Goal: Obtain resource: Download file/media

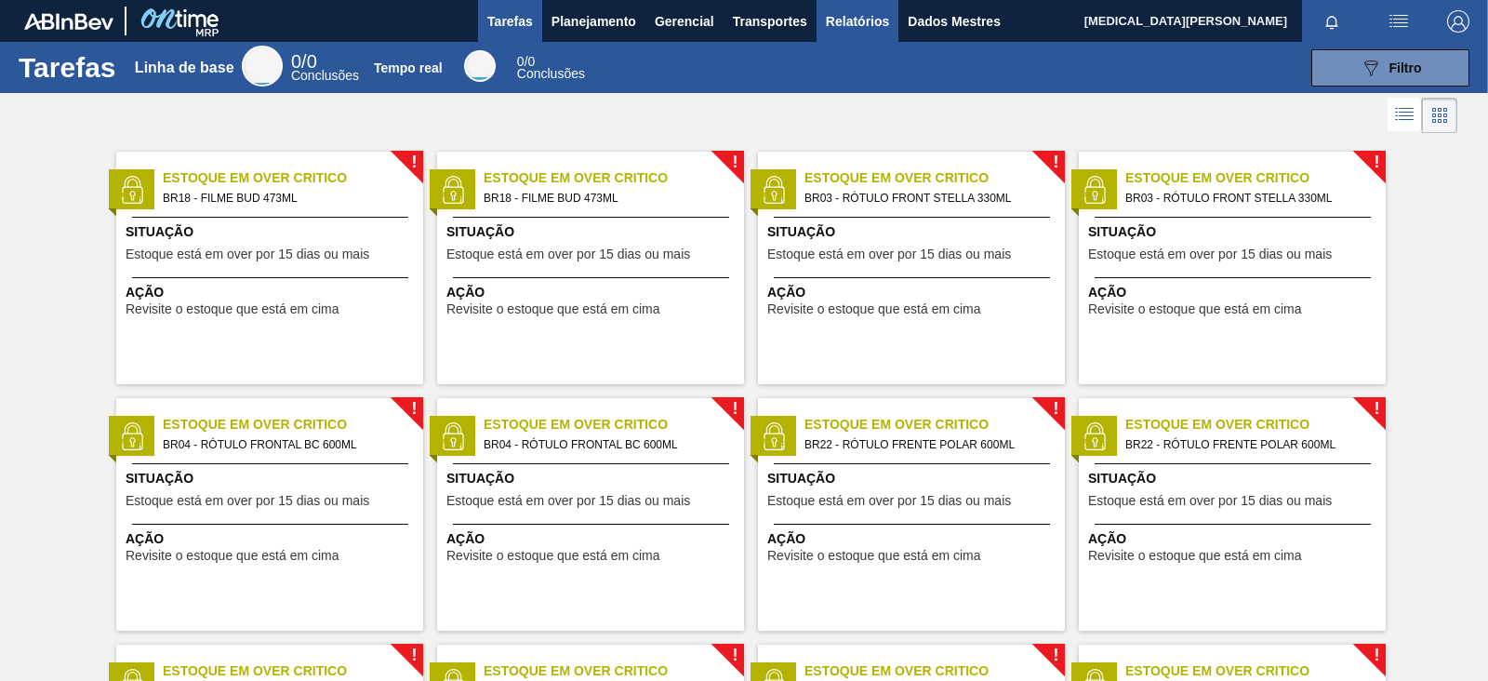
click at [867, 29] on font "Relatórios" at bounding box center [857, 21] width 63 height 22
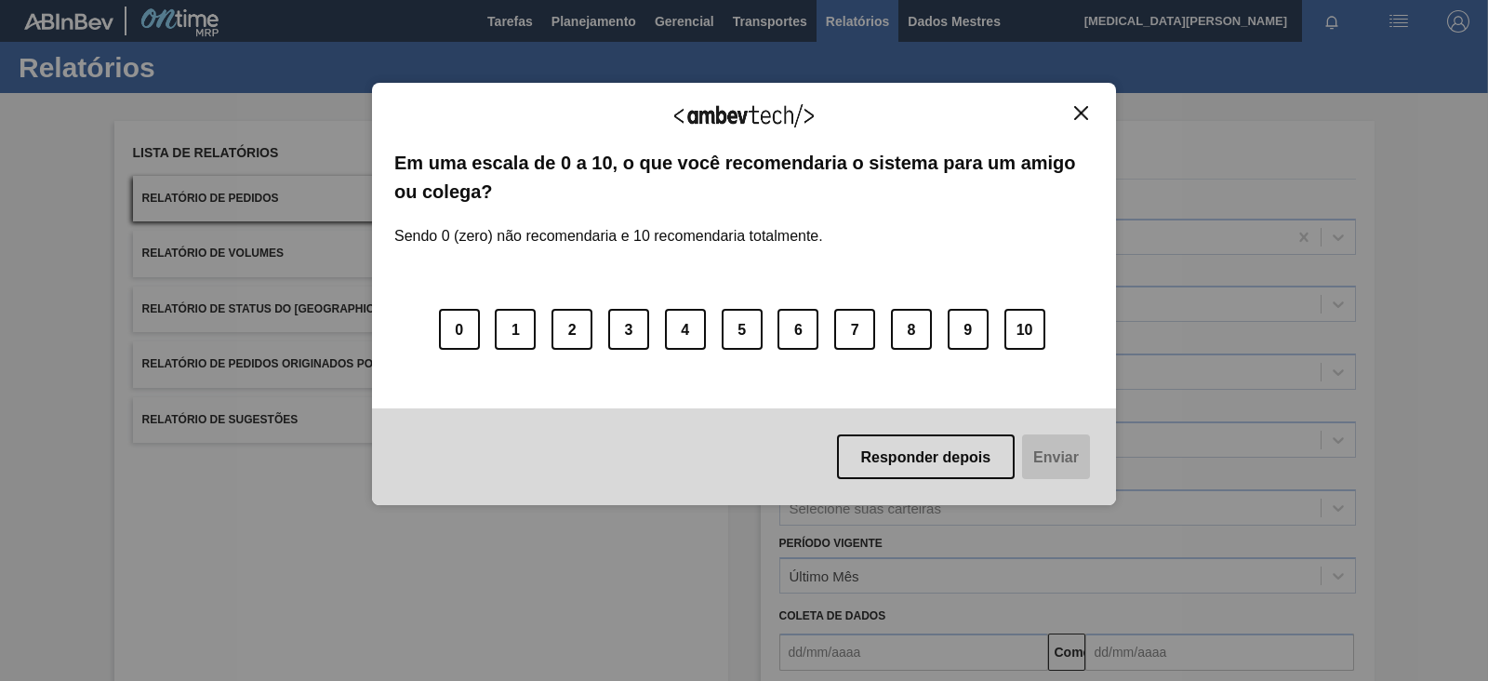
drag, startPoint x: 1099, startPoint y: 104, endPoint x: 1090, endPoint y: 110, distance: 10.1
click at [1093, 108] on div "Agradecemos seu feedback! Em uma escala de 0 a 10, o que você recomendaria o si…" at bounding box center [744, 294] width 744 height 422
click at [1089, 111] on button "Fechar" at bounding box center [1081, 113] width 25 height 16
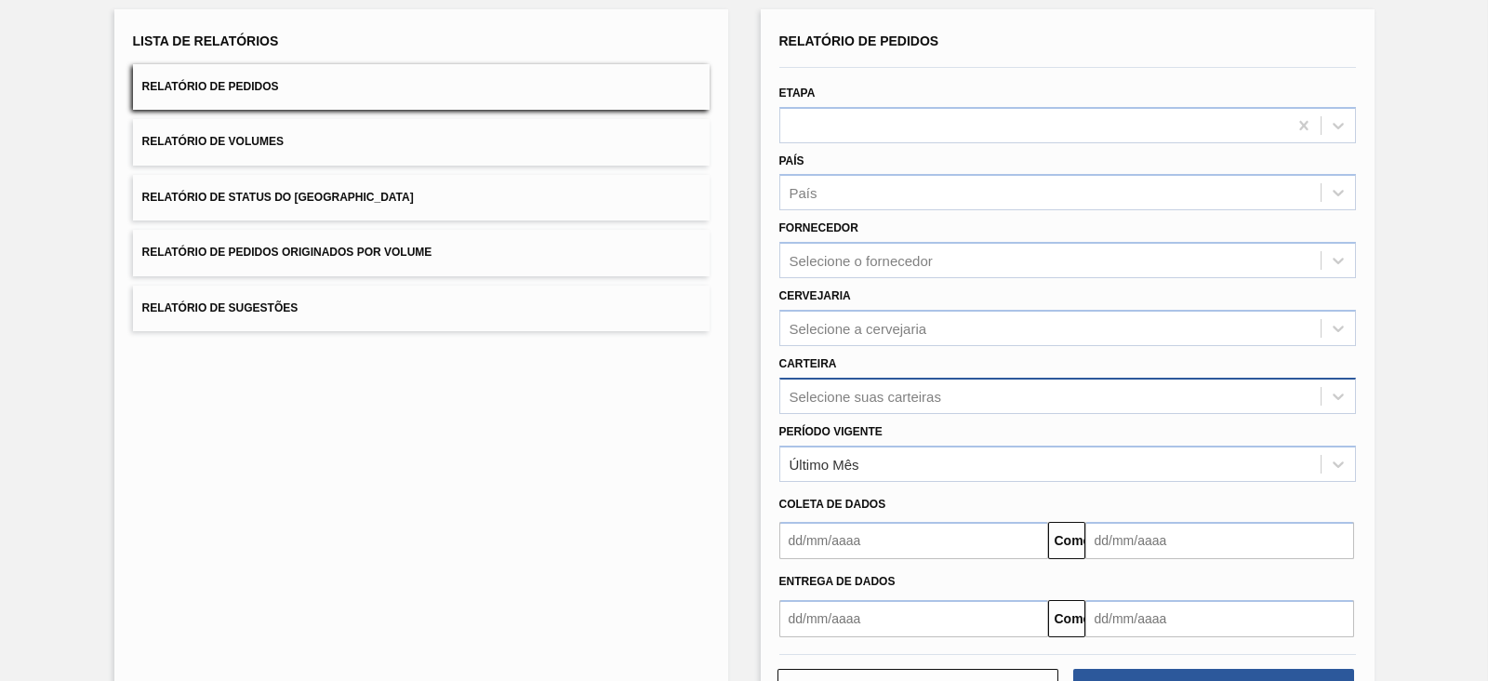
click at [855, 414] on div "Selecione suas carteiras" at bounding box center [1068, 396] width 577 height 36
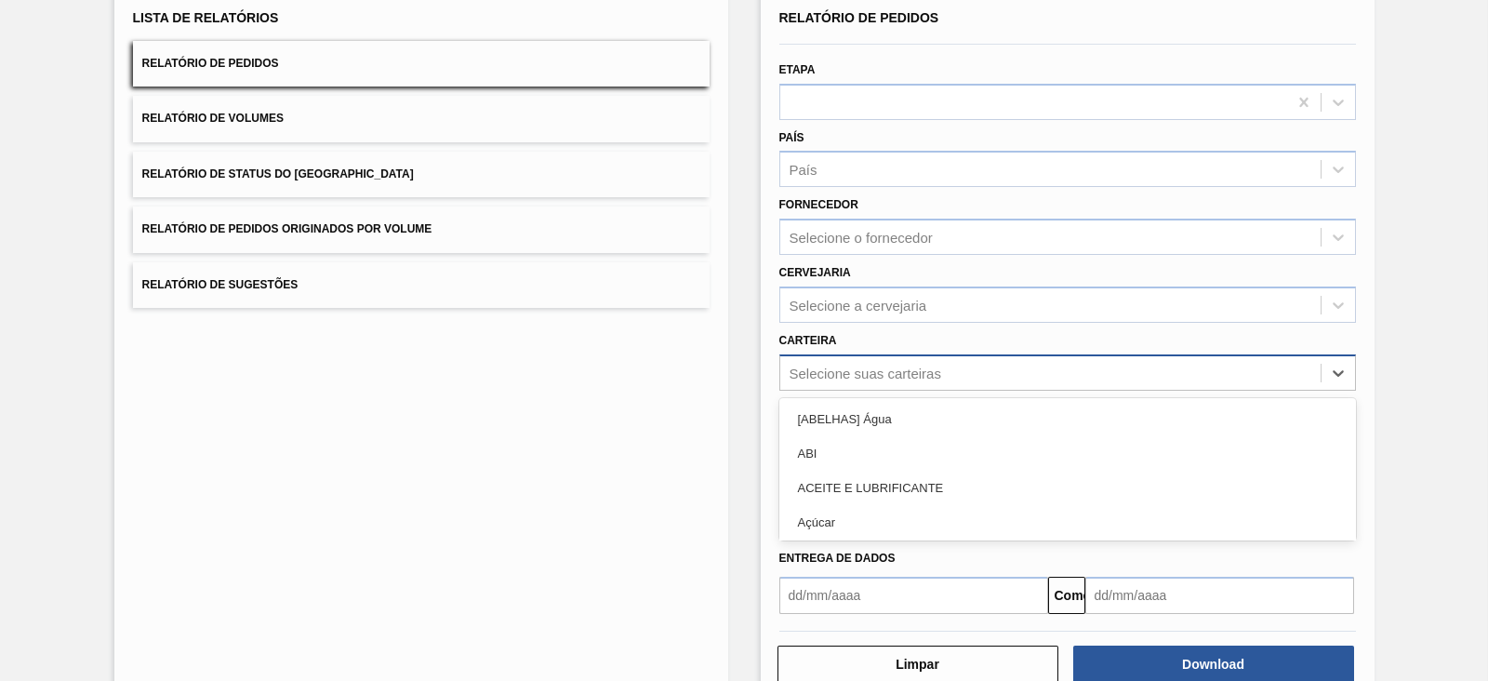
scroll to position [135, 0]
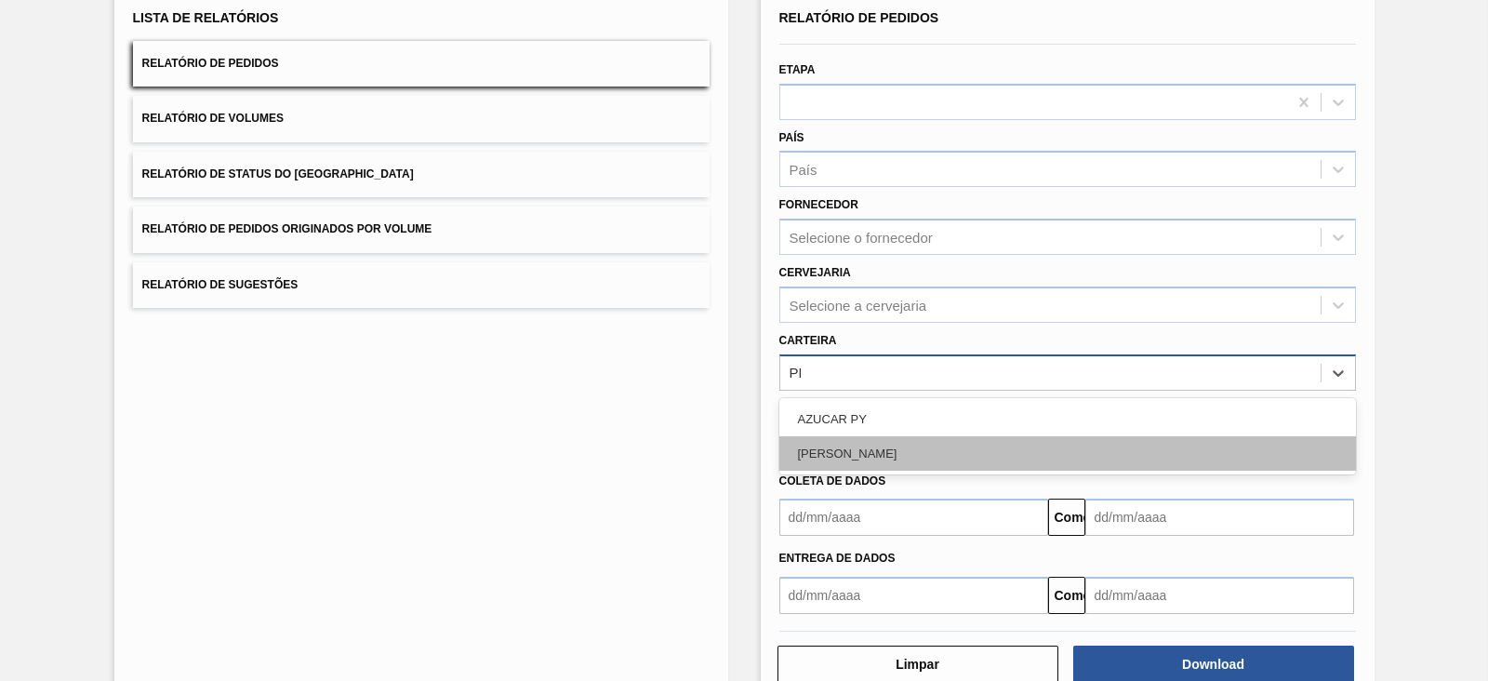
type input "PR"
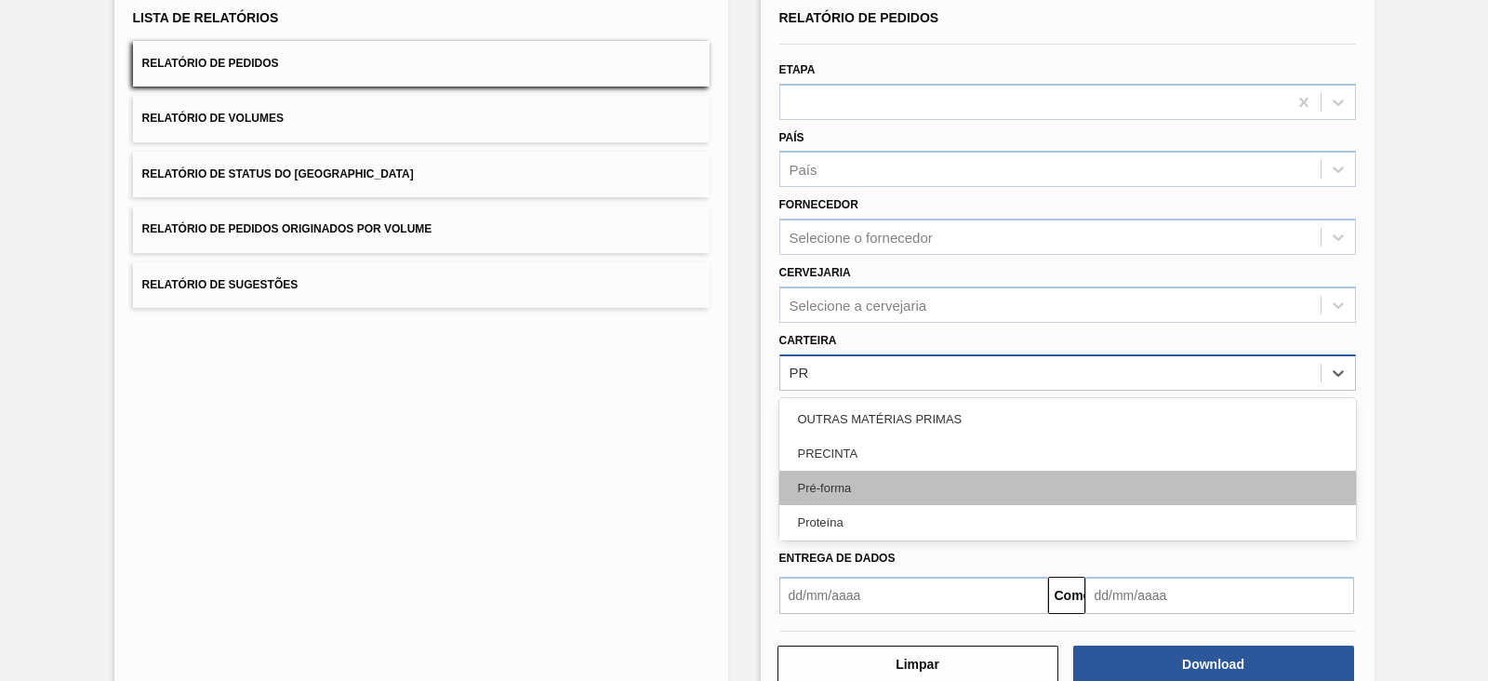
click at [895, 487] on div "Pré-forma" at bounding box center [1068, 488] width 577 height 34
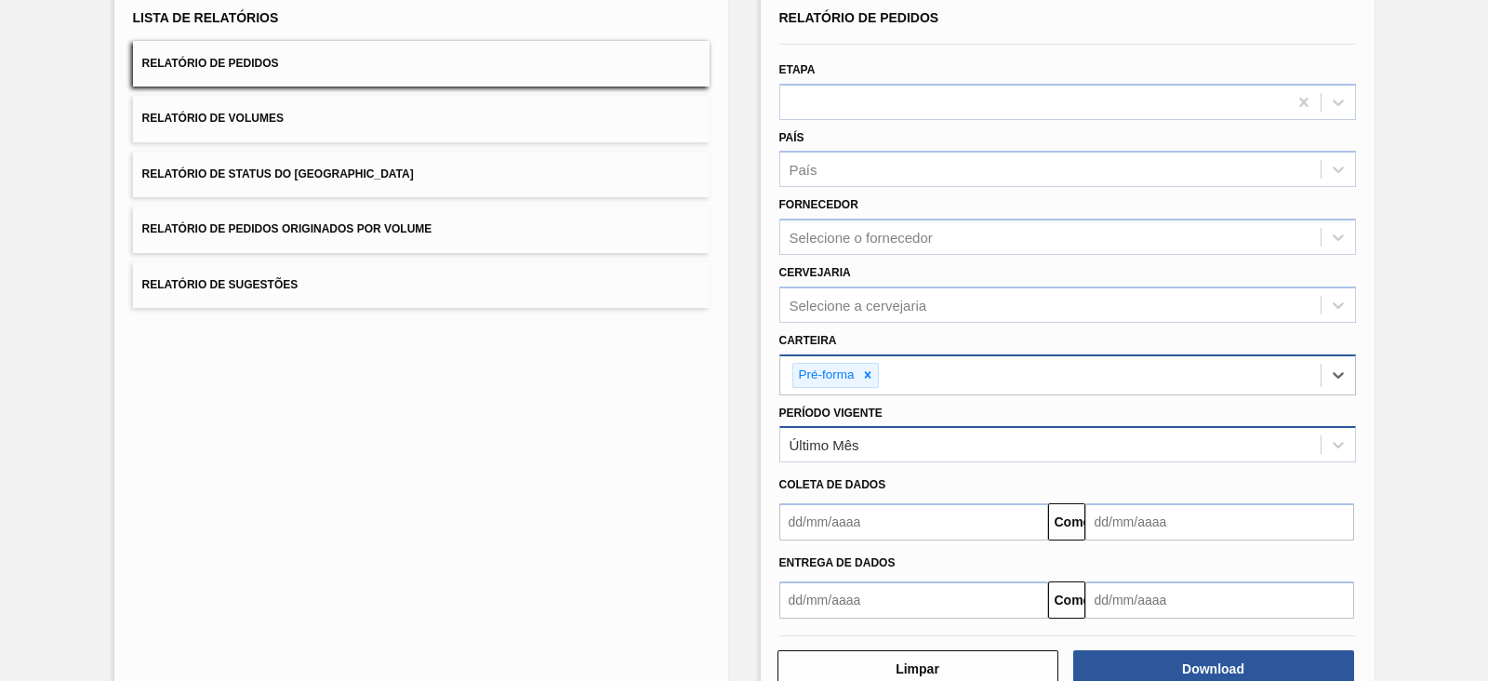
click at [880, 426] on div "Último Mês" at bounding box center [1068, 444] width 577 height 36
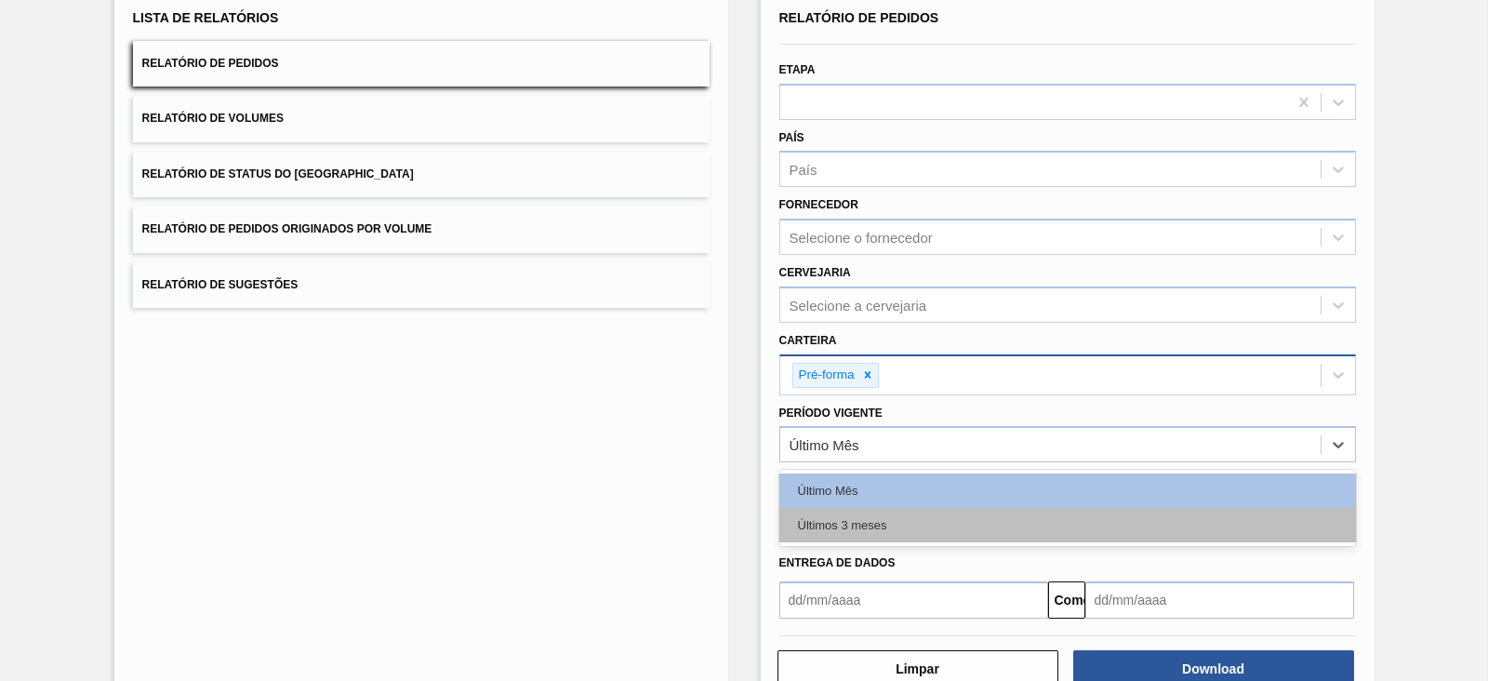
click at [890, 527] on div "Últimos 3 meses" at bounding box center [1068, 525] width 577 height 34
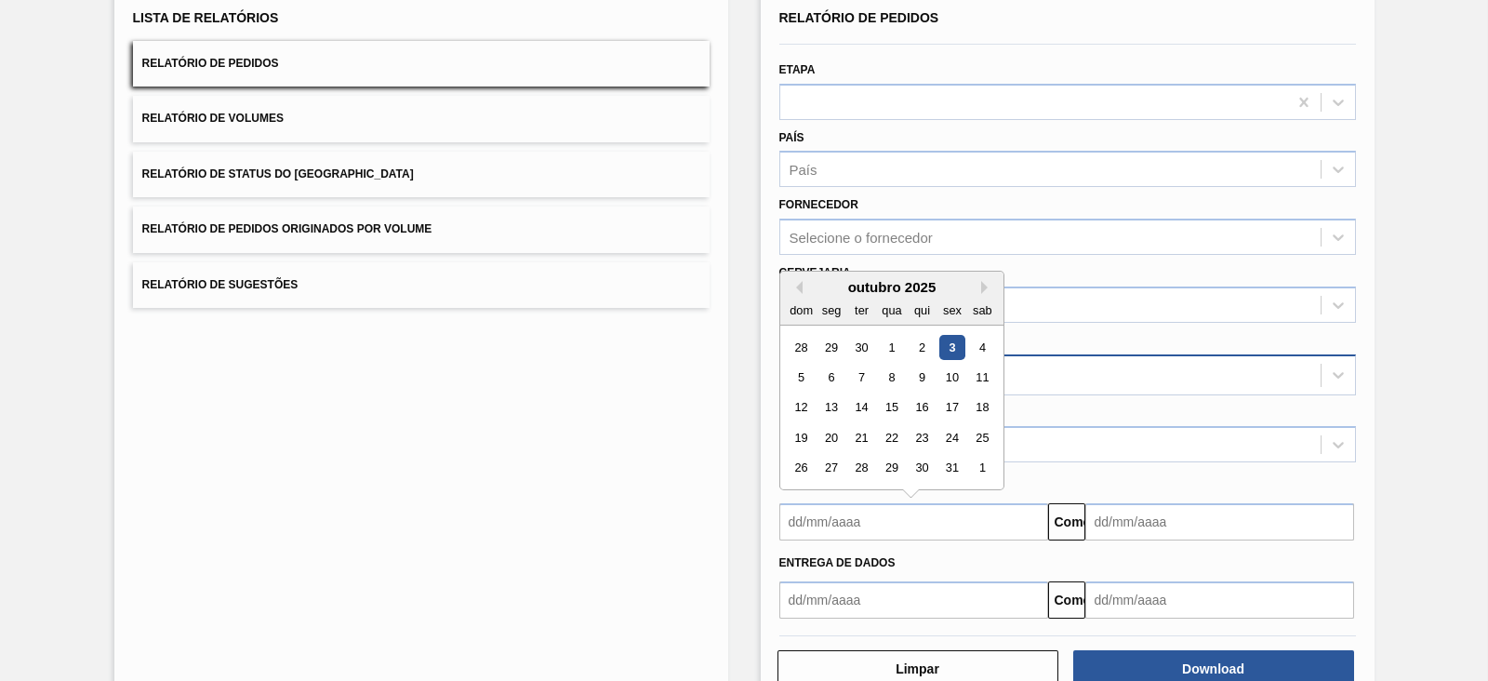
click at [880, 523] on input "text" at bounding box center [914, 521] width 269 height 37
click at [797, 295] on div "dom segmento ter qua aqui sexo sab" at bounding box center [891, 310] width 223 height 30
click at [795, 286] on button "Mês anterior" at bounding box center [796, 287] width 13 height 13
click at [825, 337] on div "1" at bounding box center [831, 347] width 25 height 25
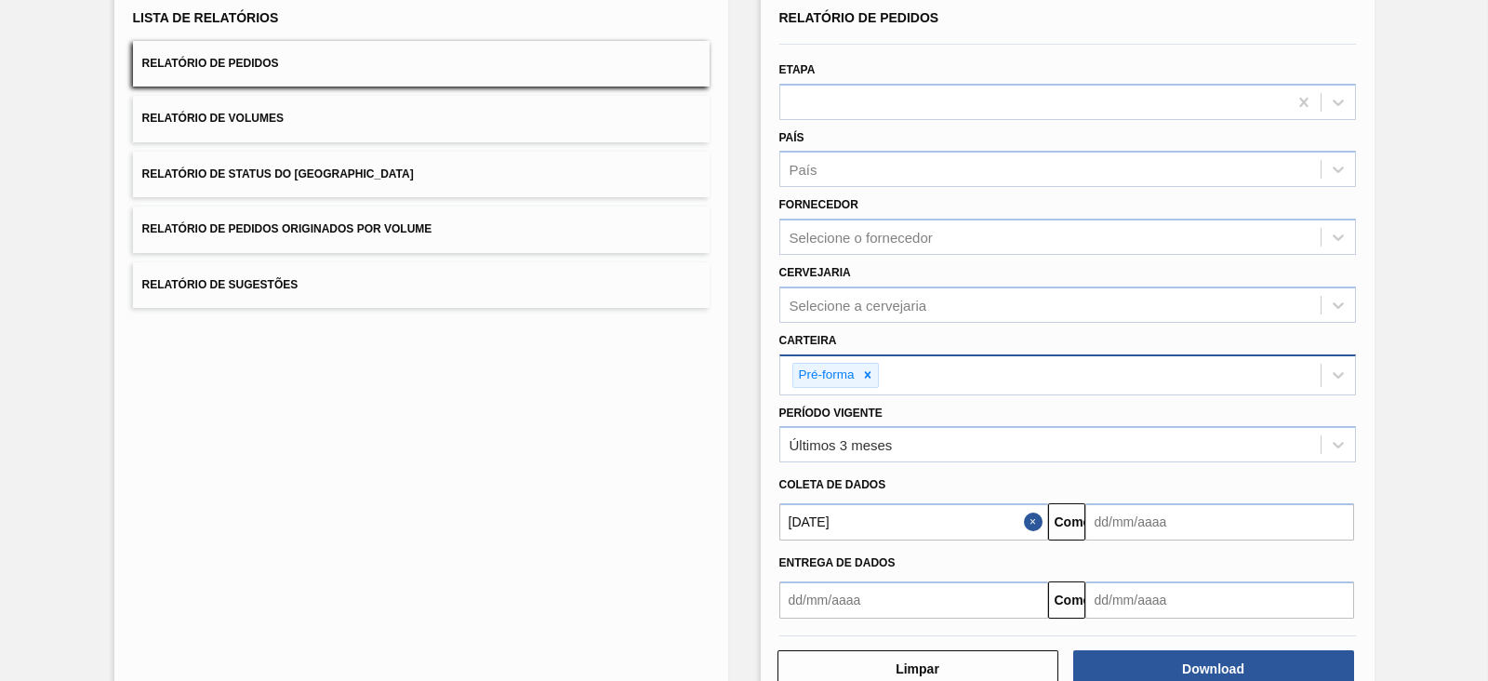
type input "[DATE]"
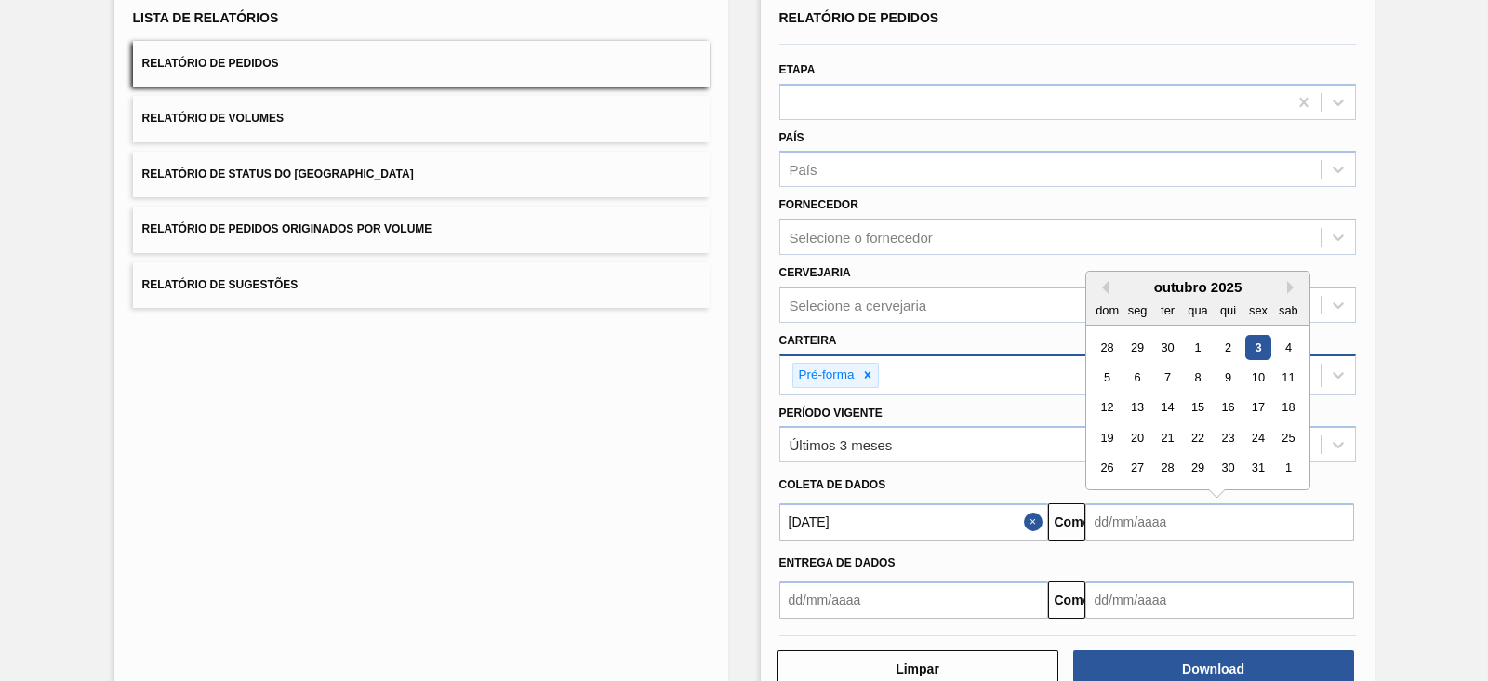
click at [1124, 513] on input "text" at bounding box center [1220, 521] width 269 height 37
click at [1166, 370] on font "7" at bounding box center [1168, 377] width 7 height 14
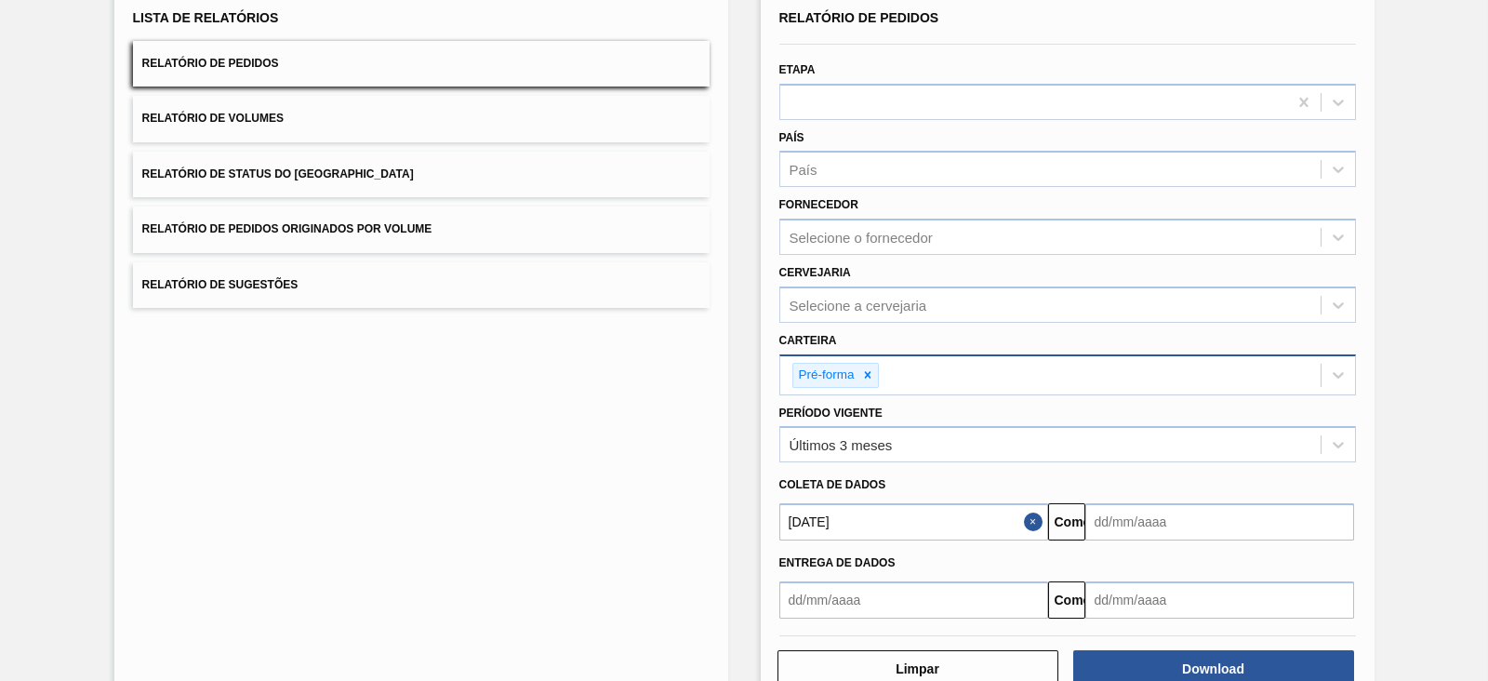
type input "[DATE]"
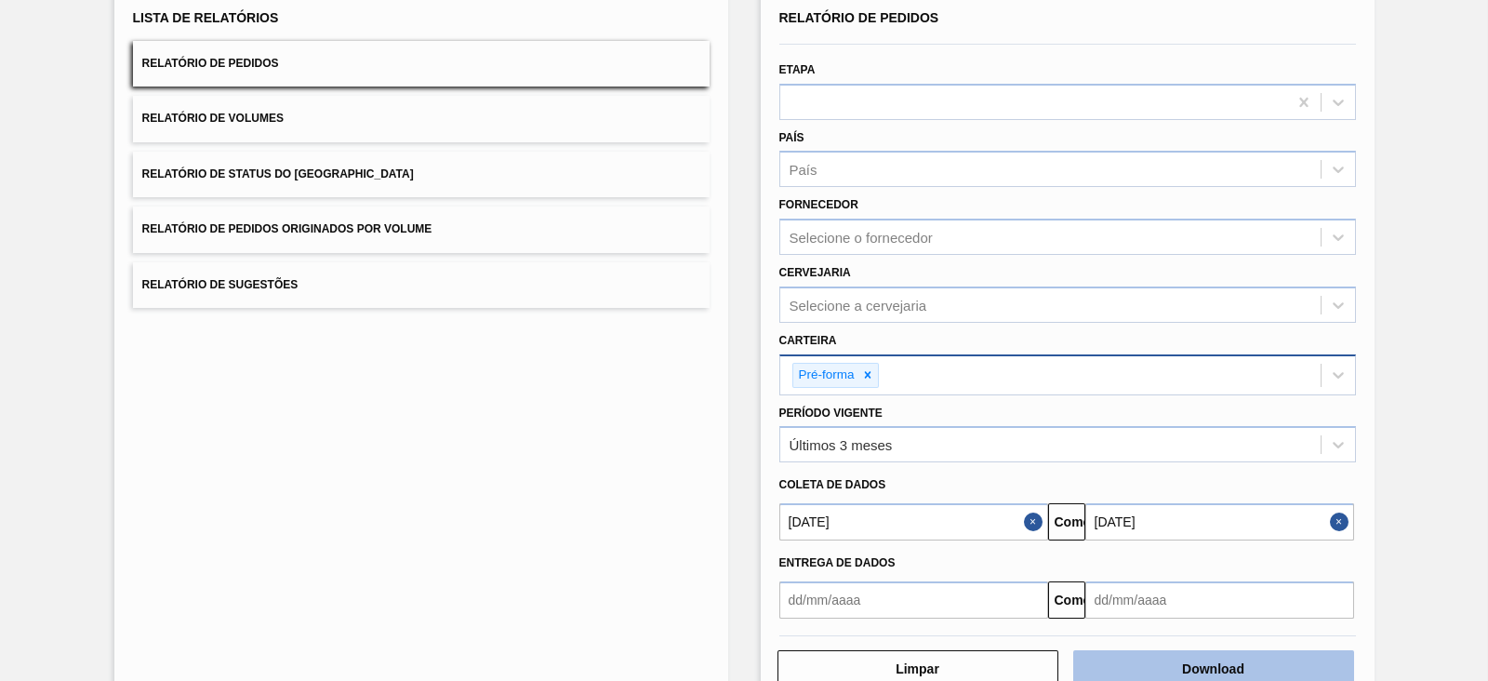
click at [1205, 661] on font "Download" at bounding box center [1213, 668] width 62 height 15
